Goal: Task Accomplishment & Management: Use online tool/utility

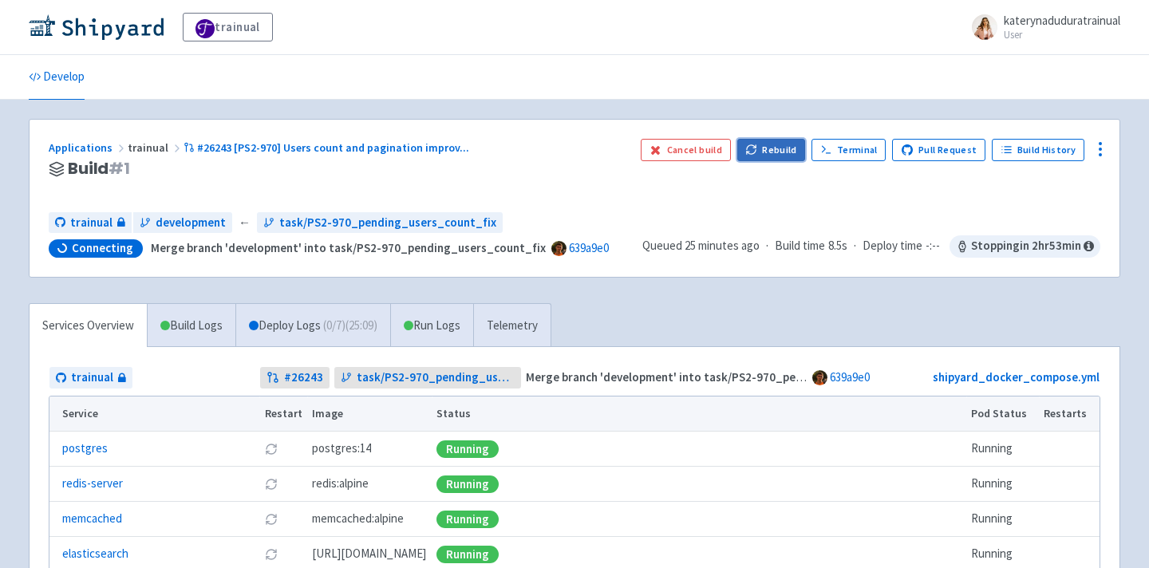
click at [789, 145] on button "Rebuild" at bounding box center [772, 150] width 69 height 22
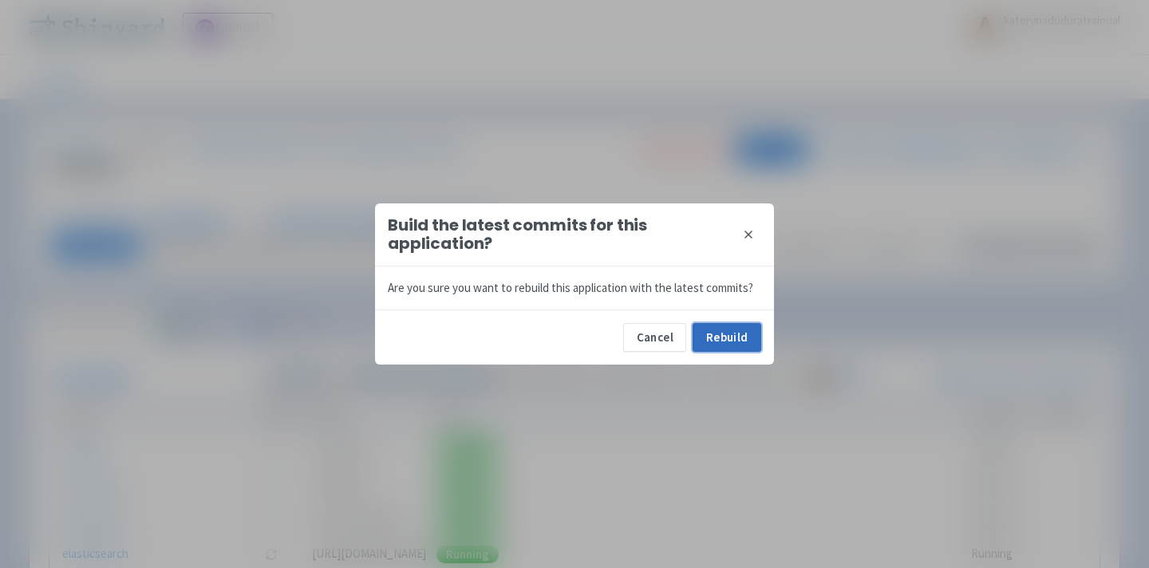
click at [728, 342] on button "Rebuild" at bounding box center [727, 337] width 69 height 29
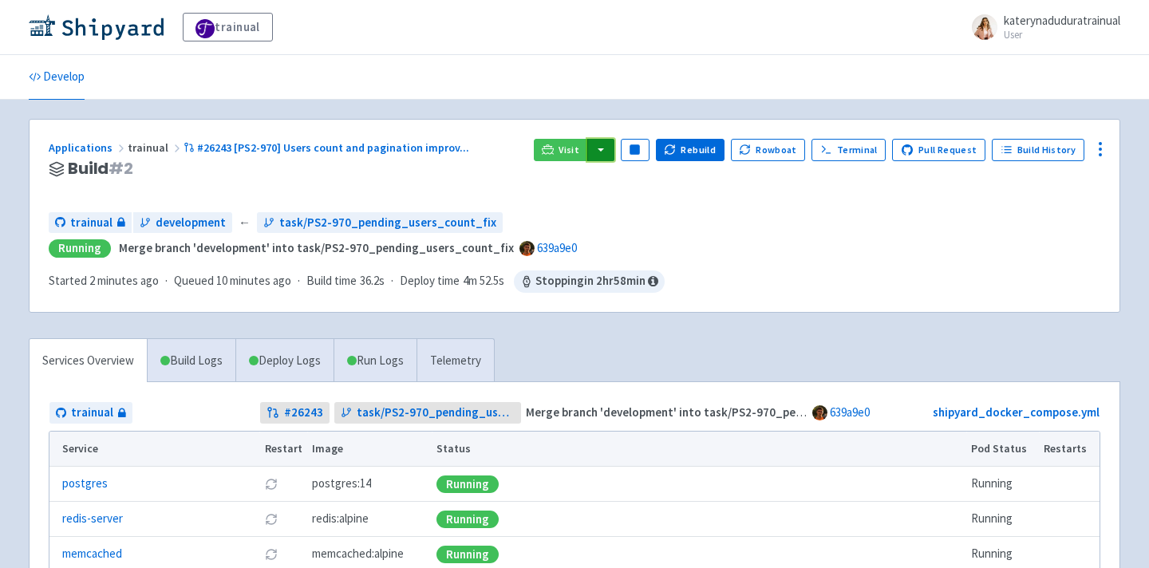
click at [612, 156] on button "button" at bounding box center [600, 150] width 27 height 22
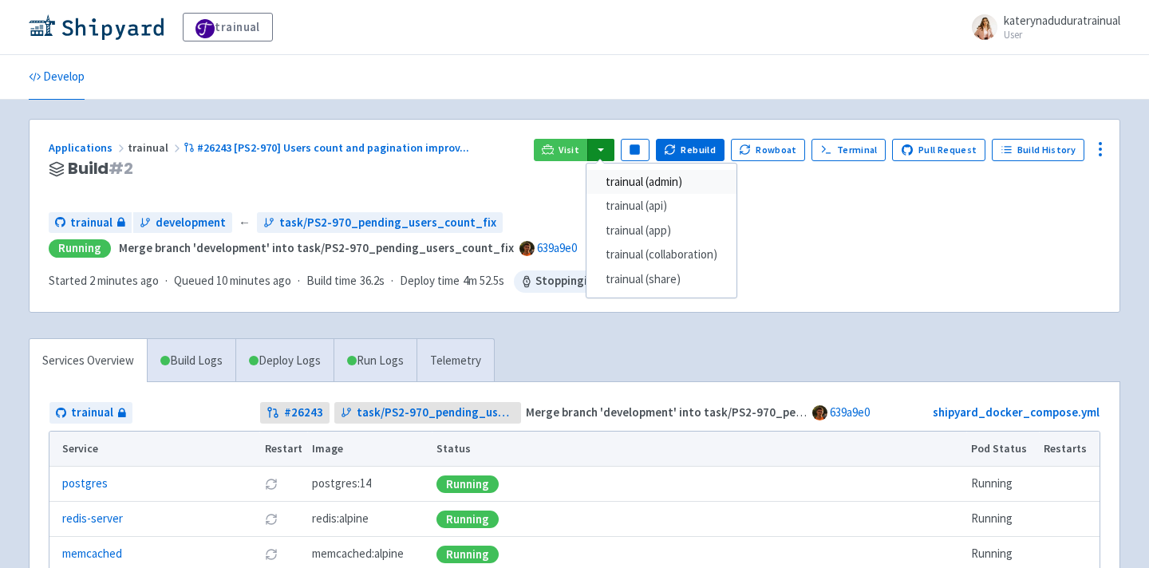
click at [680, 182] on link "trainual (admin)" at bounding box center [662, 182] width 150 height 25
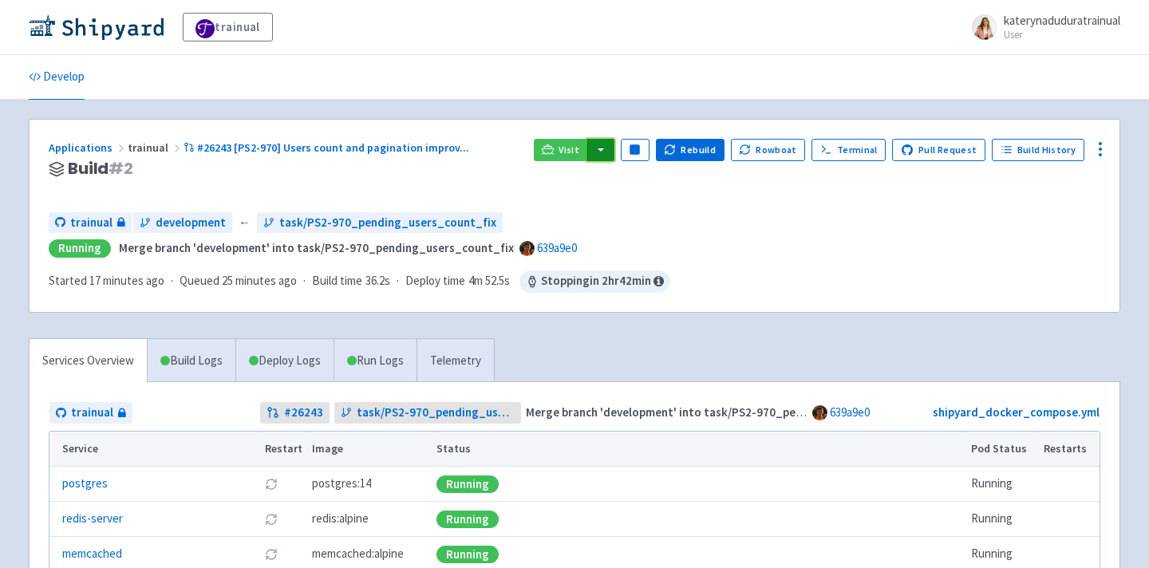
click at [606, 142] on button "button" at bounding box center [600, 150] width 27 height 22
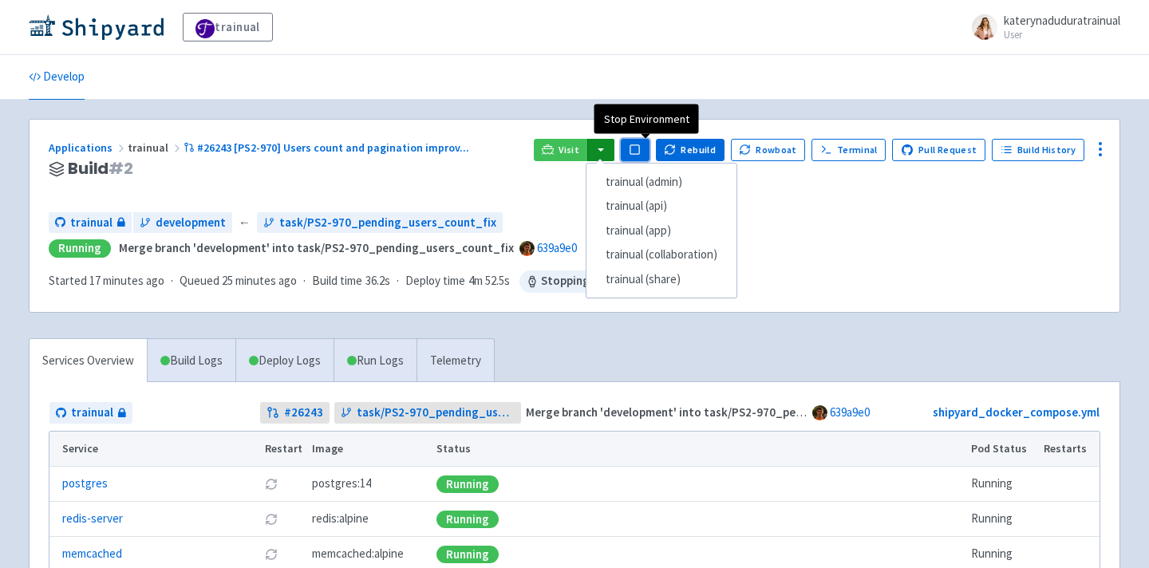
click at [639, 151] on rect "button" at bounding box center [635, 149] width 9 height 9
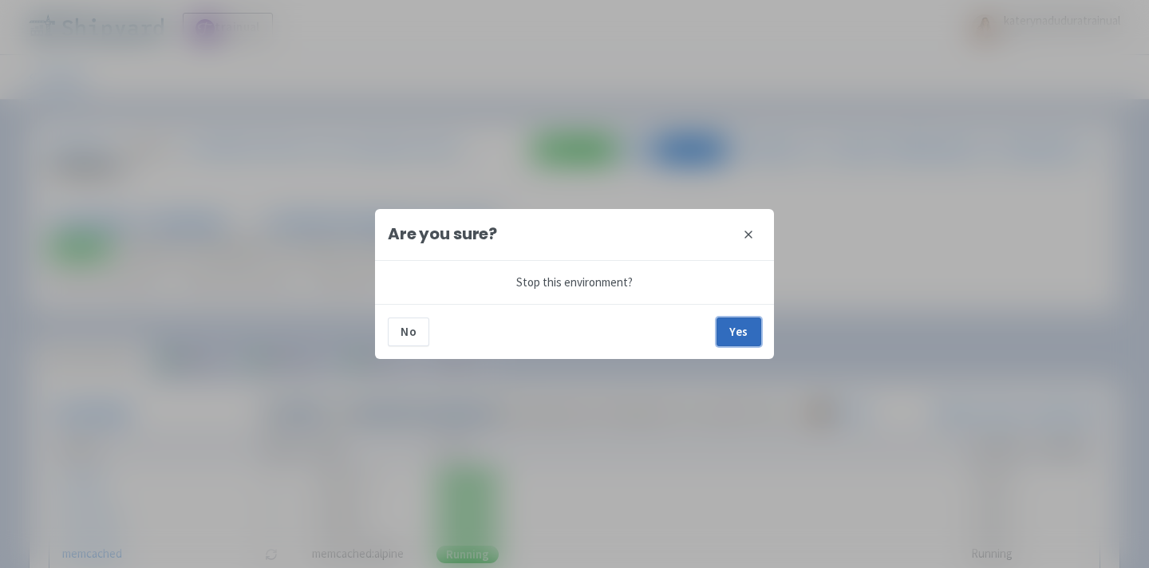
click at [737, 339] on button "Yes" at bounding box center [739, 332] width 45 height 29
